Goal: Task Accomplishment & Management: Use online tool/utility

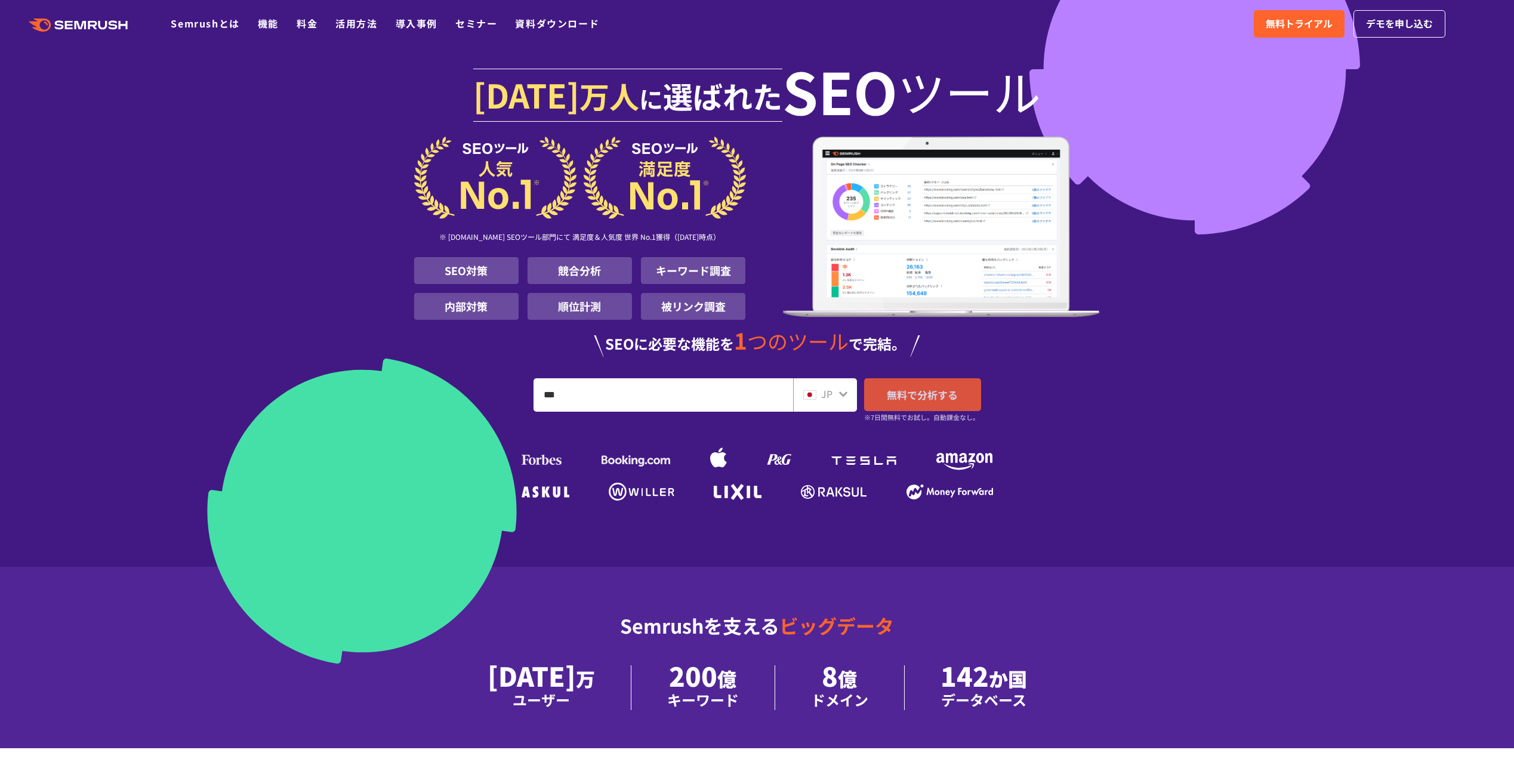
type input "***"
click at [913, 409] on link "無料で分析する" at bounding box center [922, 395] width 117 height 33
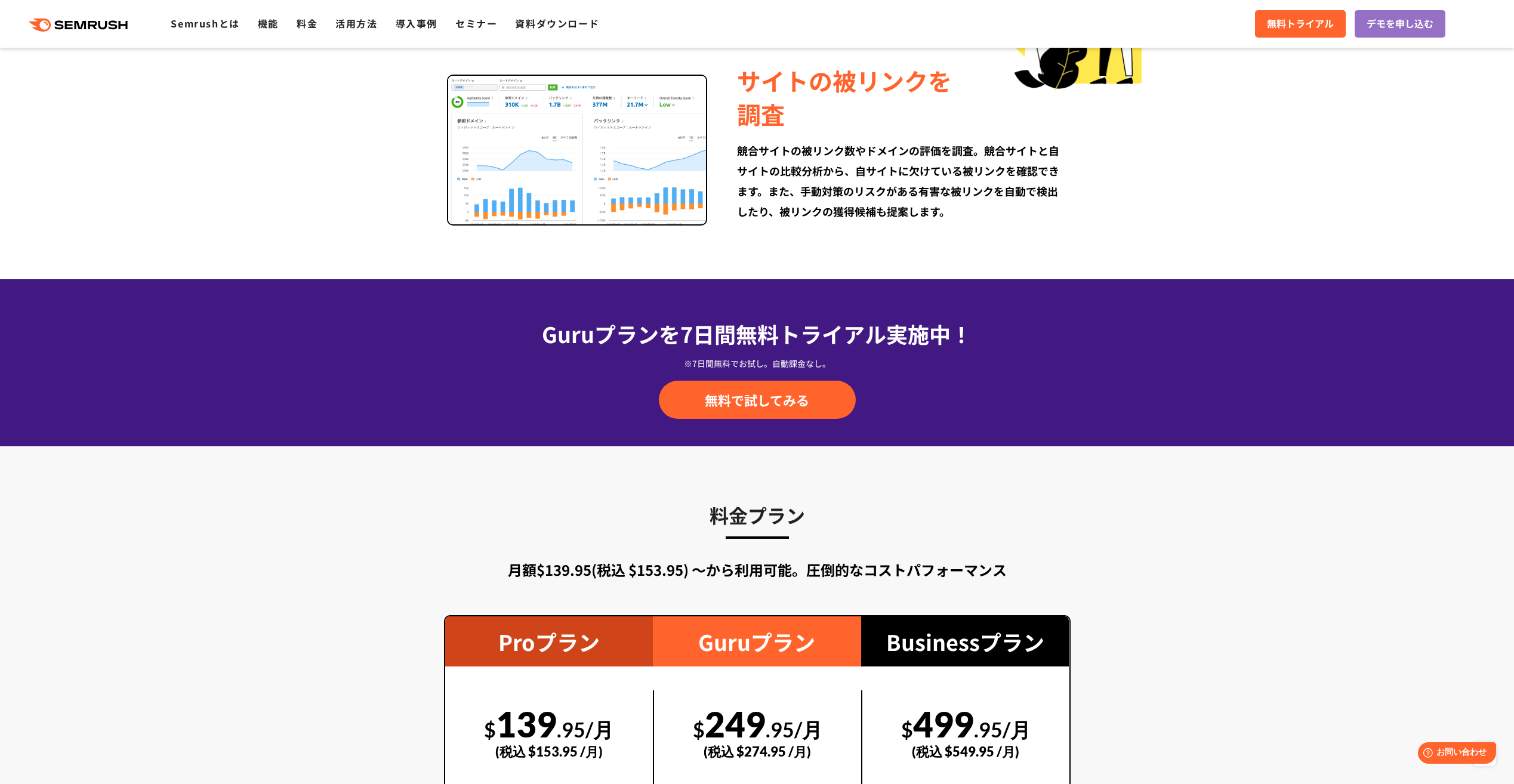
scroll to position [1910, 0]
